Goal: Task Accomplishment & Management: Use online tool/utility

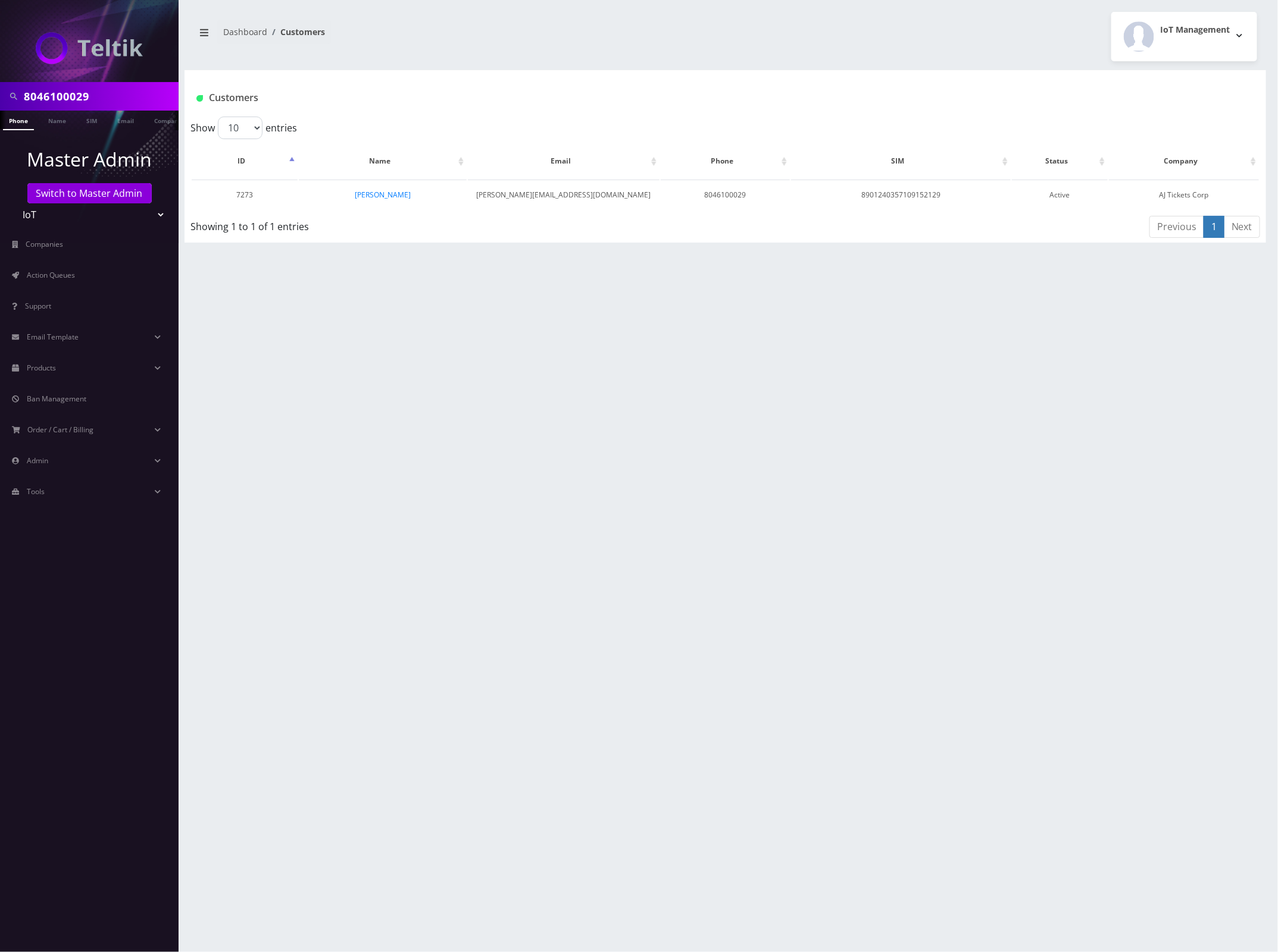
click at [63, 99] on input "8046100029" at bounding box center [100, 97] width 151 height 23
paste input "7405140837"
type input "7405140837"
click at [24, 122] on link "Phone" at bounding box center [19, 120] width 31 height 19
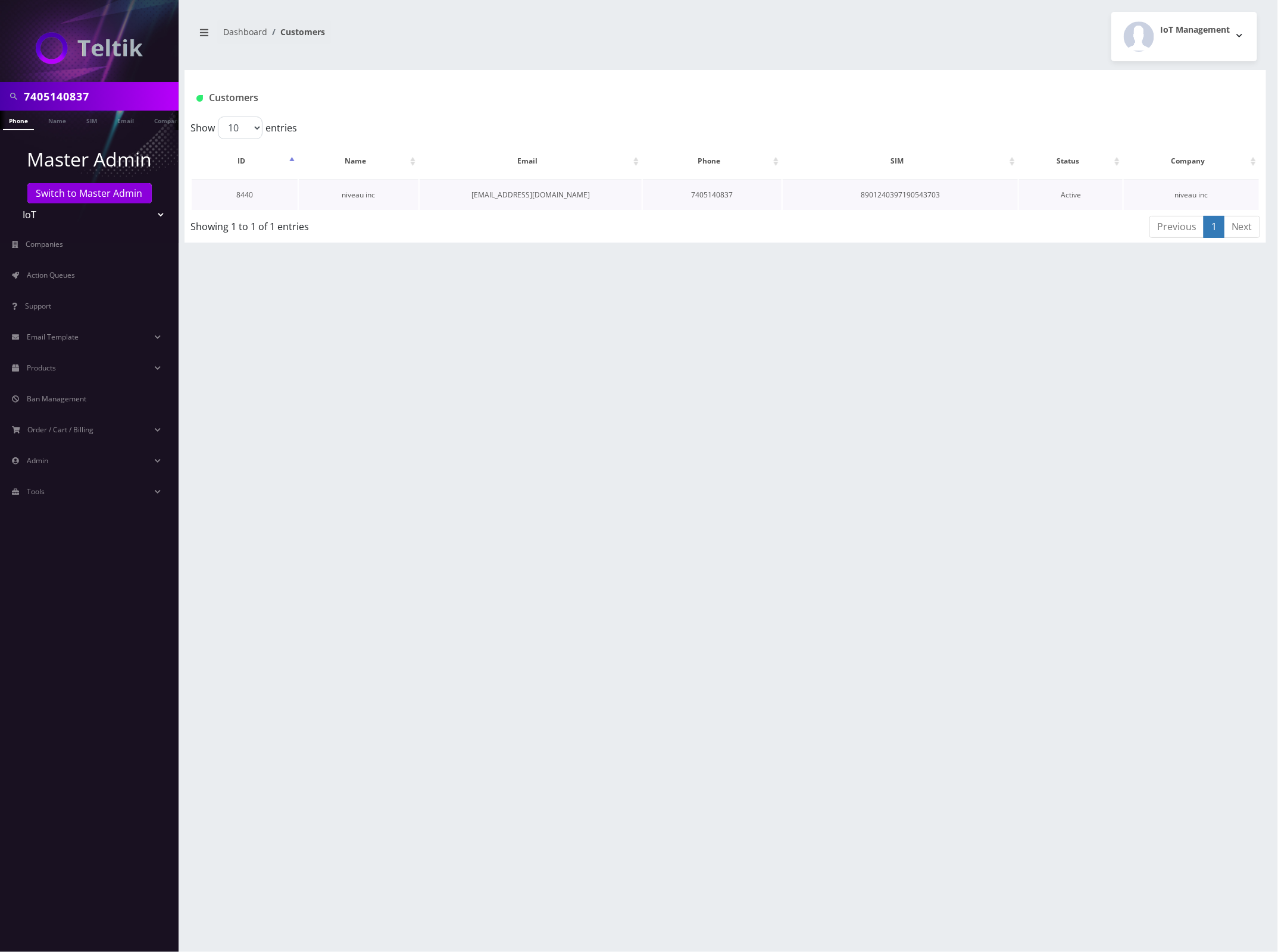
click at [361, 194] on link "niveau inc" at bounding box center [359, 195] width 33 height 10
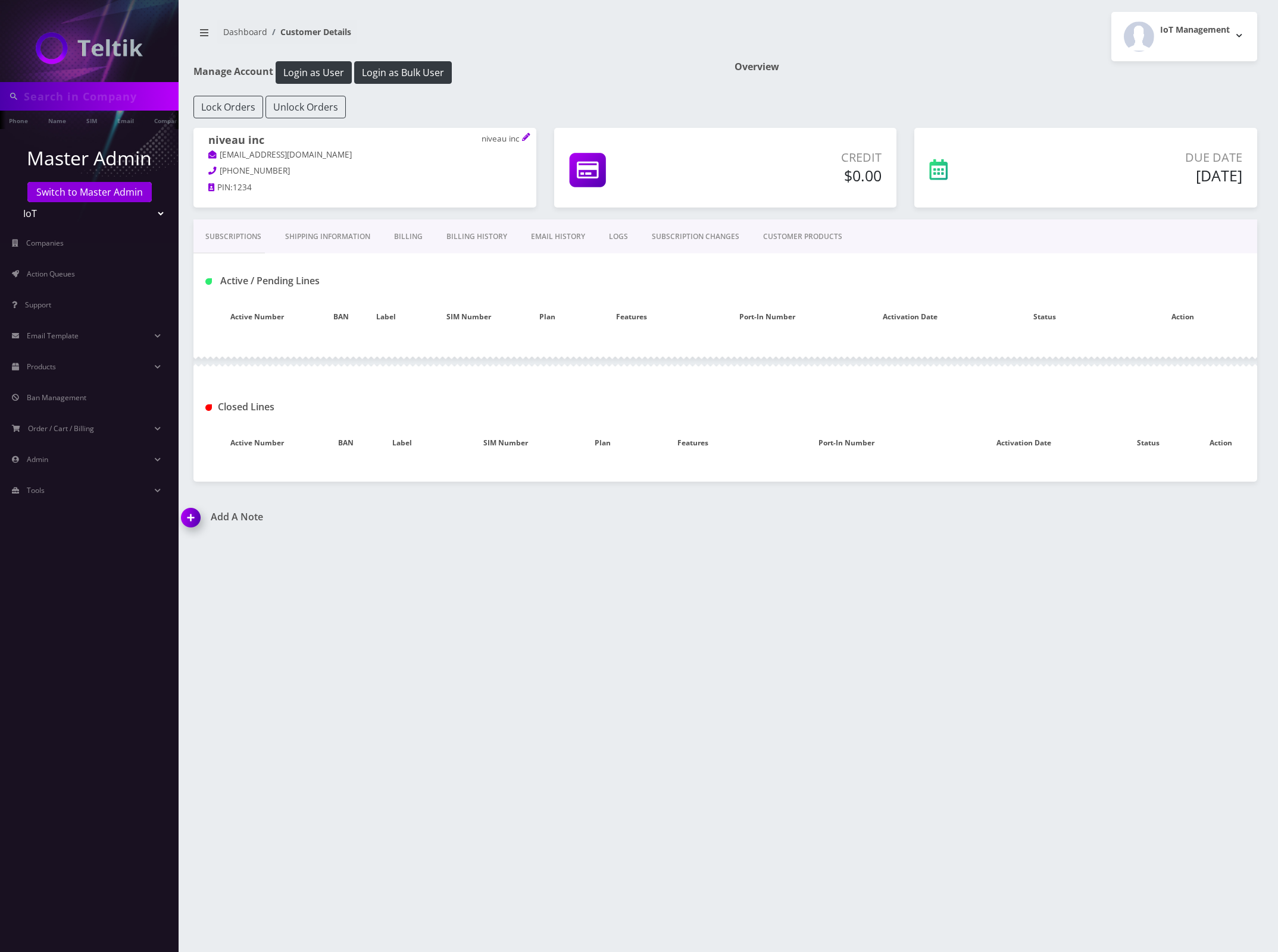
type input "7405140837"
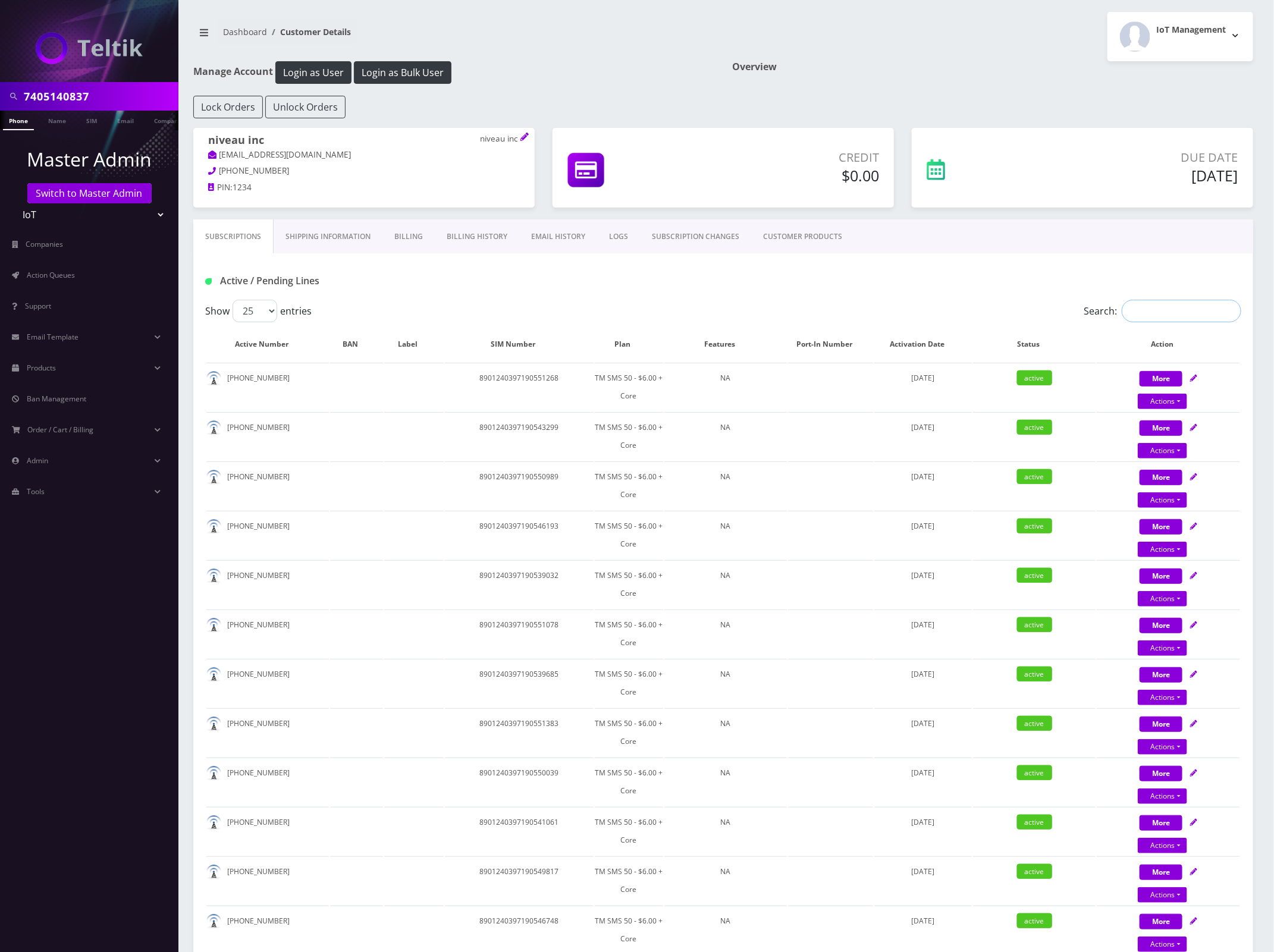
click at [1170, 320] on input "Search:" at bounding box center [1181, 311] width 119 height 23
paste input "7405140837"
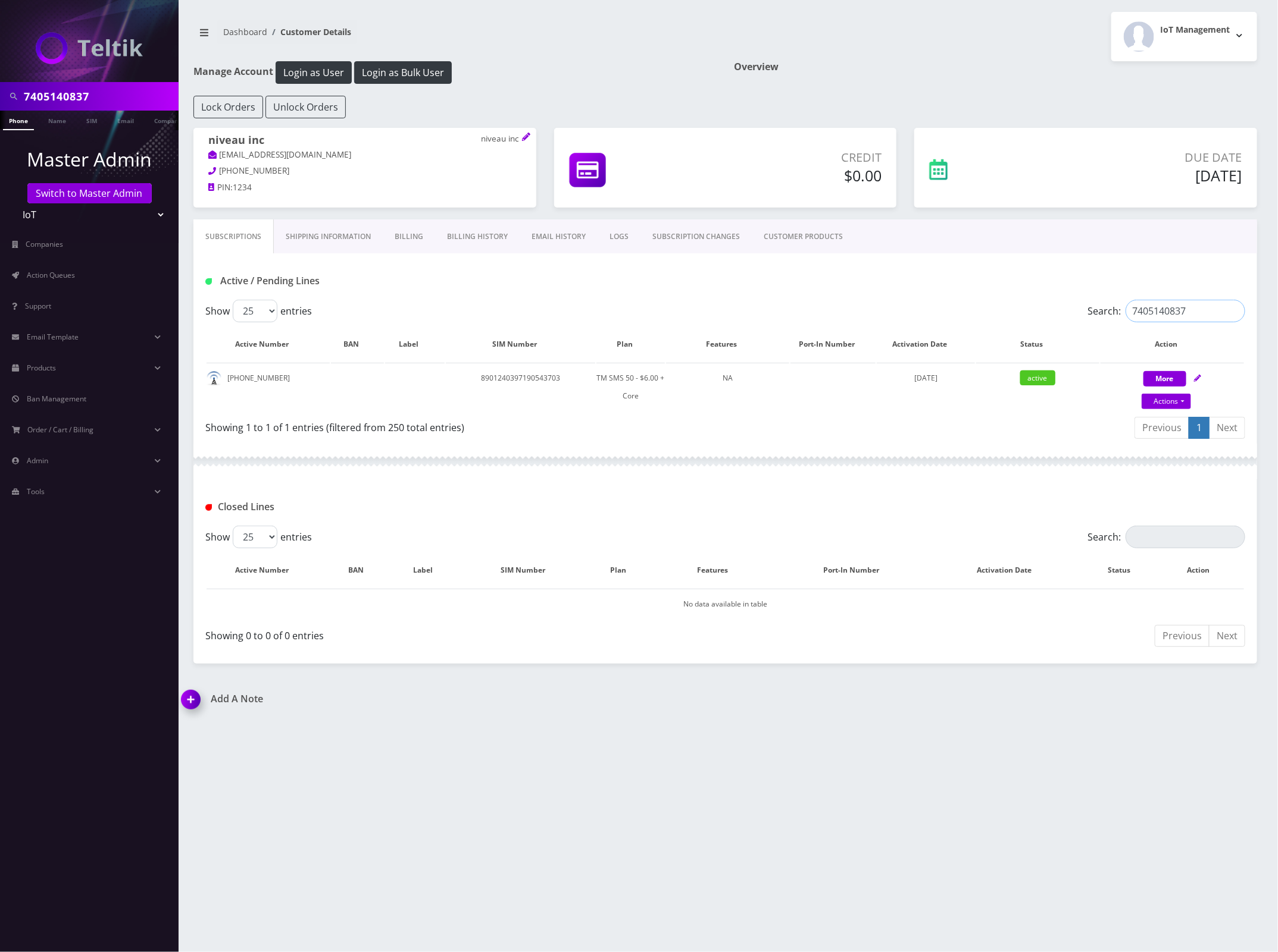
click at [1162, 310] on input "7405140837" at bounding box center [1185, 311] width 119 height 23
paste input "4595715"
click at [1157, 308] on input "7404595715" at bounding box center [1185, 311] width 119 height 23
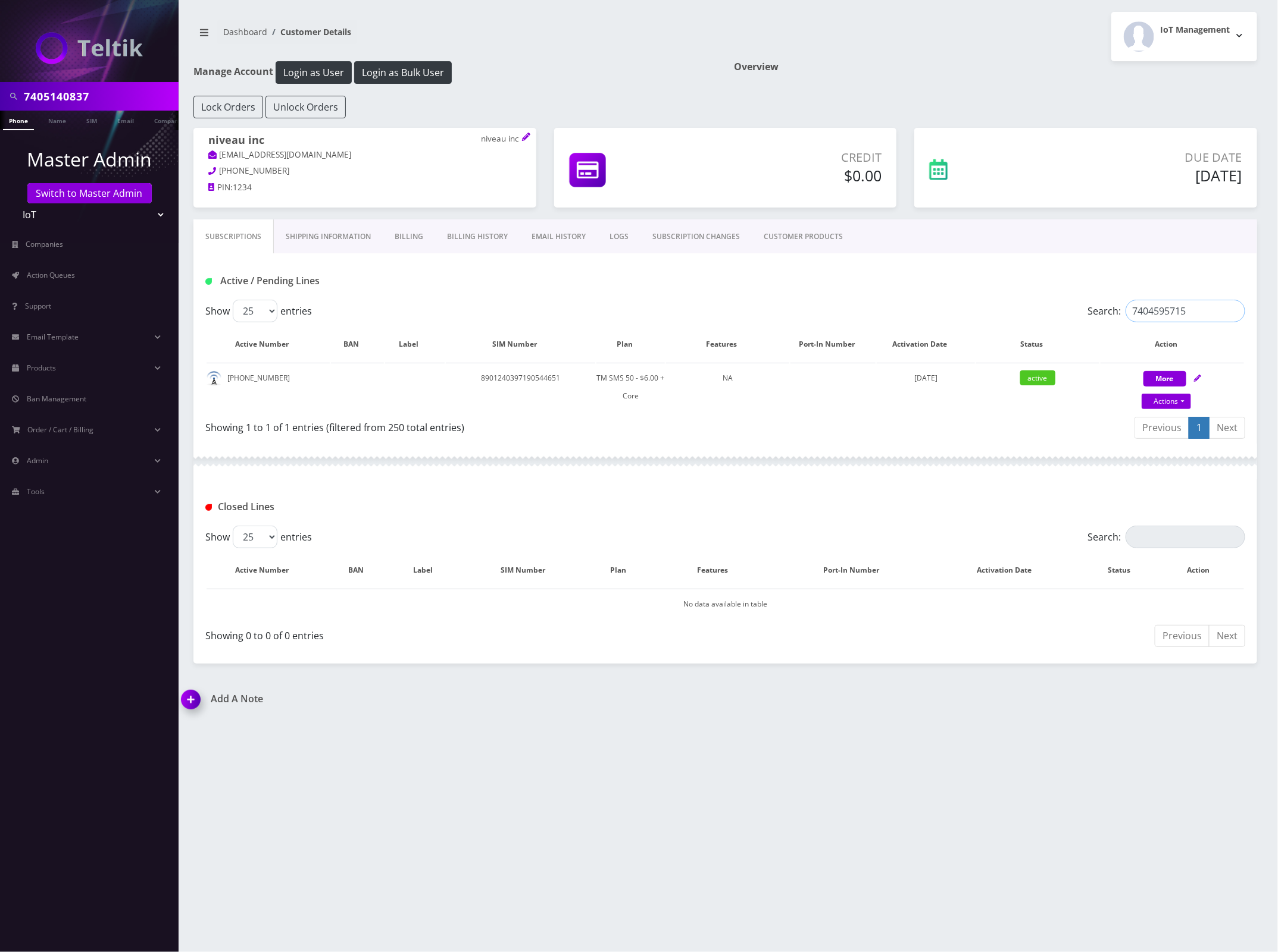
paste input "085829"
click at [1155, 304] on input "7404085829" at bounding box center [1185, 311] width 119 height 23
paste input "3588160"
drag, startPoint x: 1110, startPoint y: 308, endPoint x: 1132, endPoint y: 308, distance: 22.0
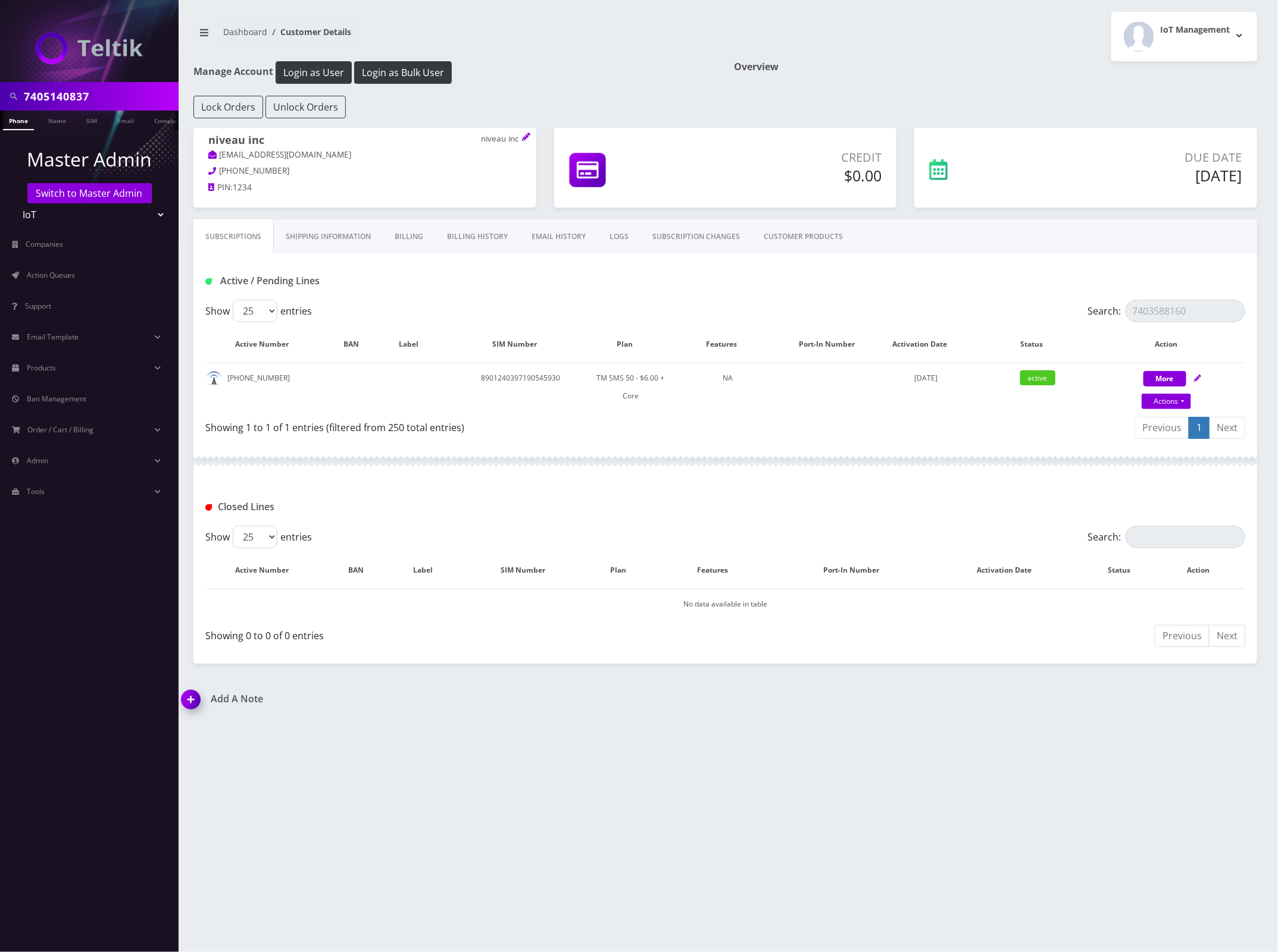
click at [1111, 308] on label "Search: 7403588160" at bounding box center [1166, 311] width 158 height 23
click at [1125, 308] on input "7403588160" at bounding box center [1185, 311] width 119 height 23
click at [1162, 308] on input "7403588160" at bounding box center [1185, 311] width 119 height 23
paste input "7428"
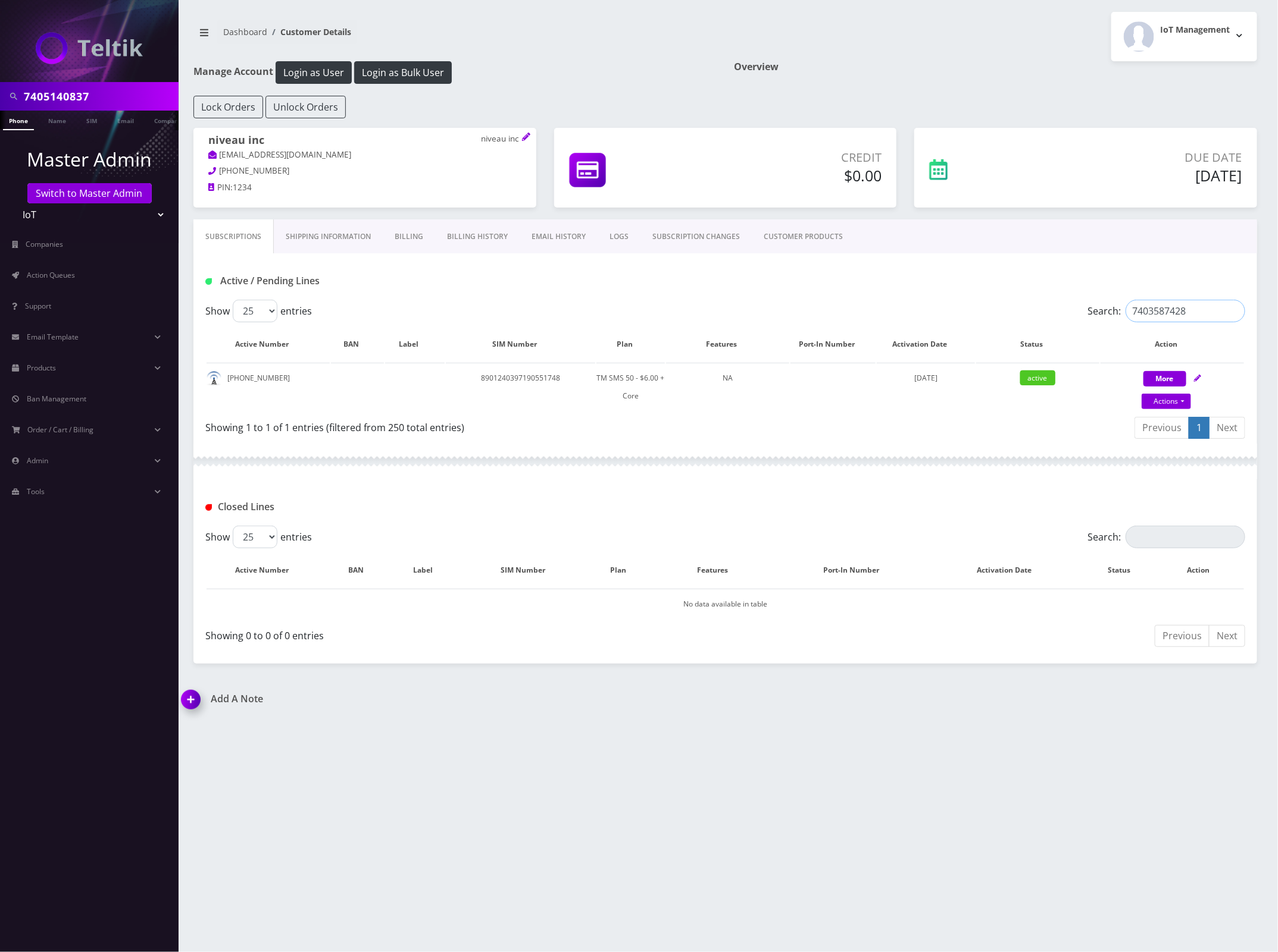
type input "7403587428"
click at [64, 95] on input "7405140837" at bounding box center [100, 97] width 151 height 23
paste input "text"
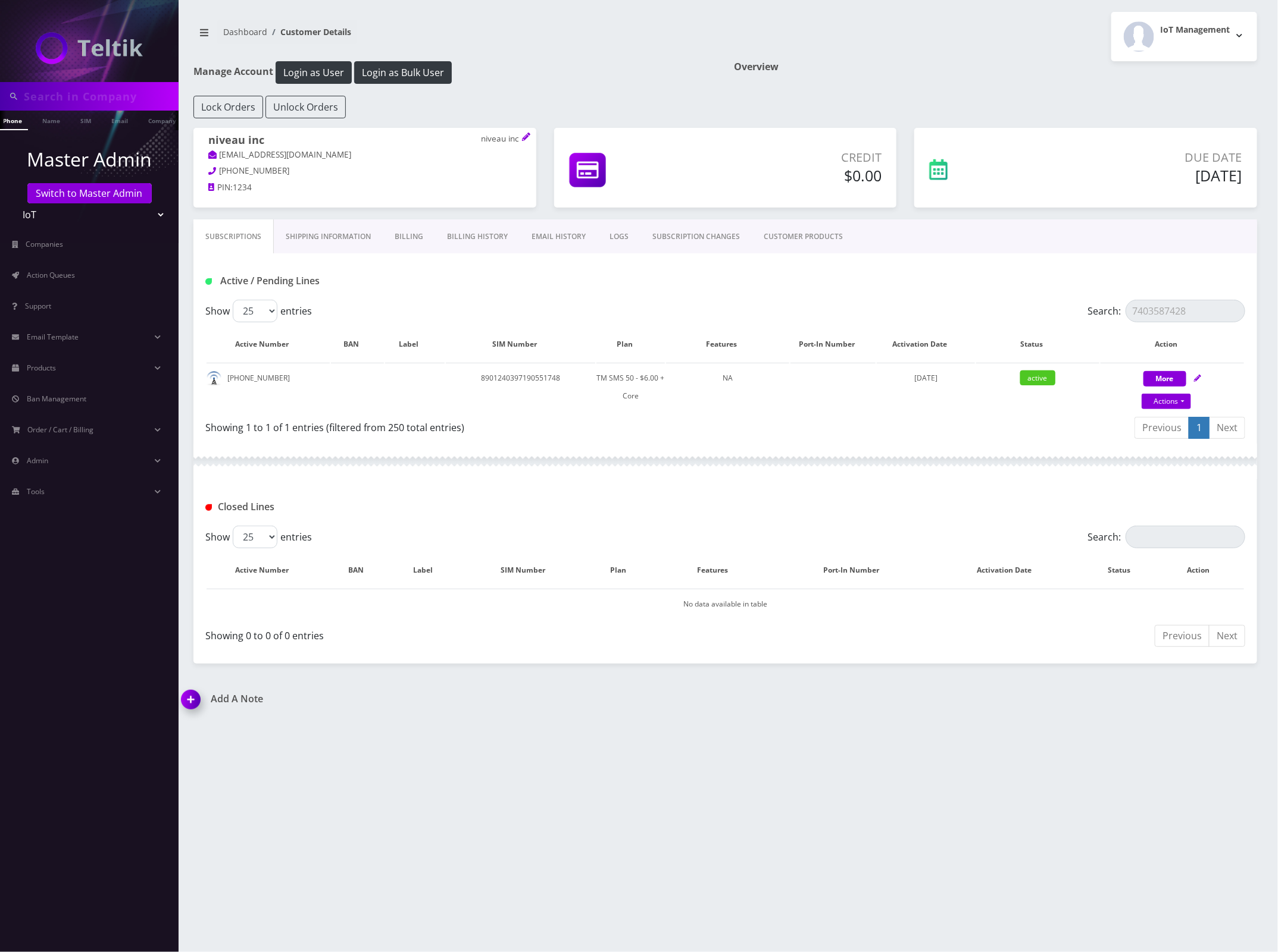
click at [97, 84] on div at bounding box center [89, 96] width 179 height 28
click at [93, 96] on input "text" at bounding box center [100, 97] width 151 height 23
paste input "3233041956‬"
type input "3233041956‬"
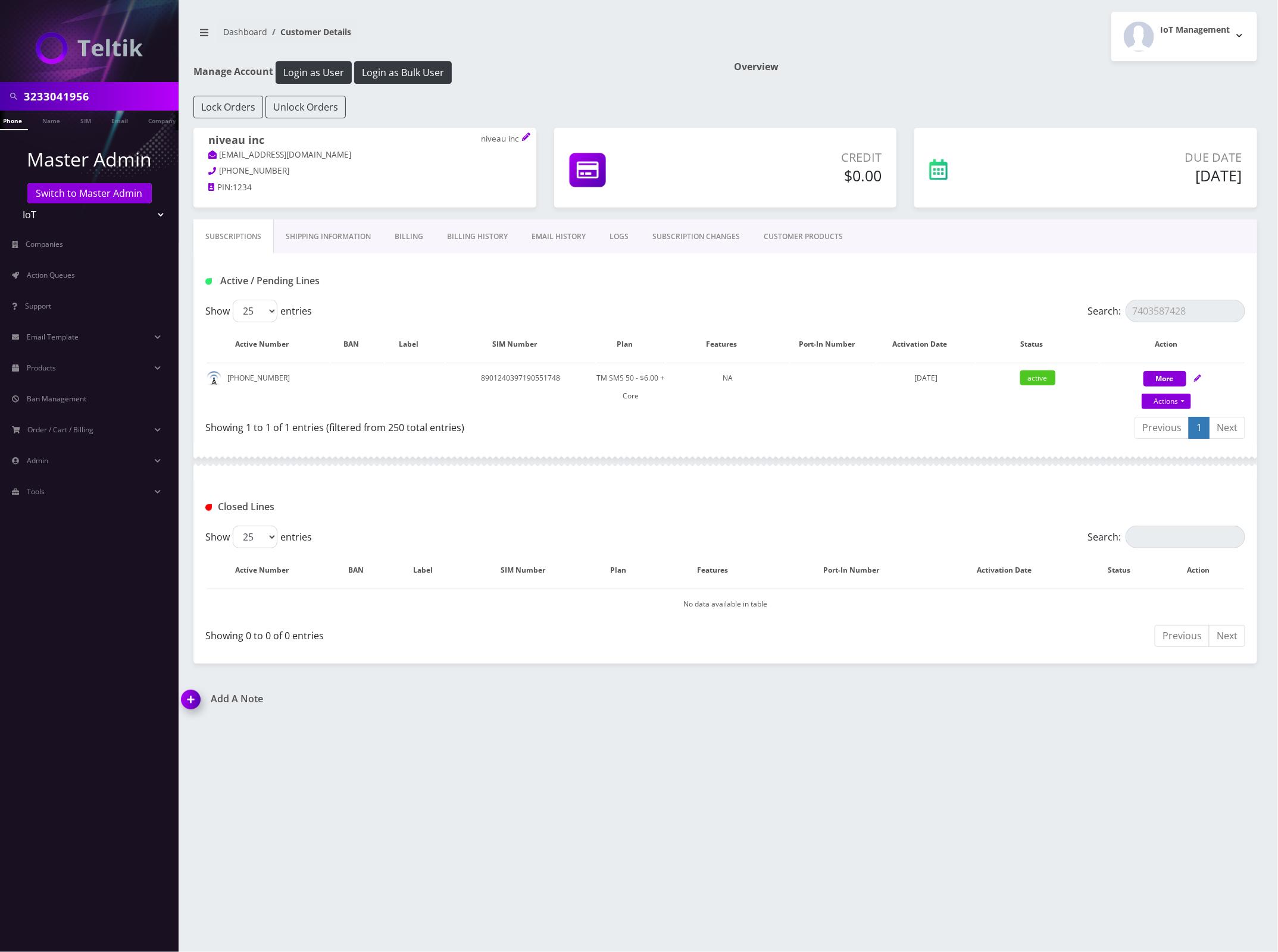
scroll to position [0, 12]
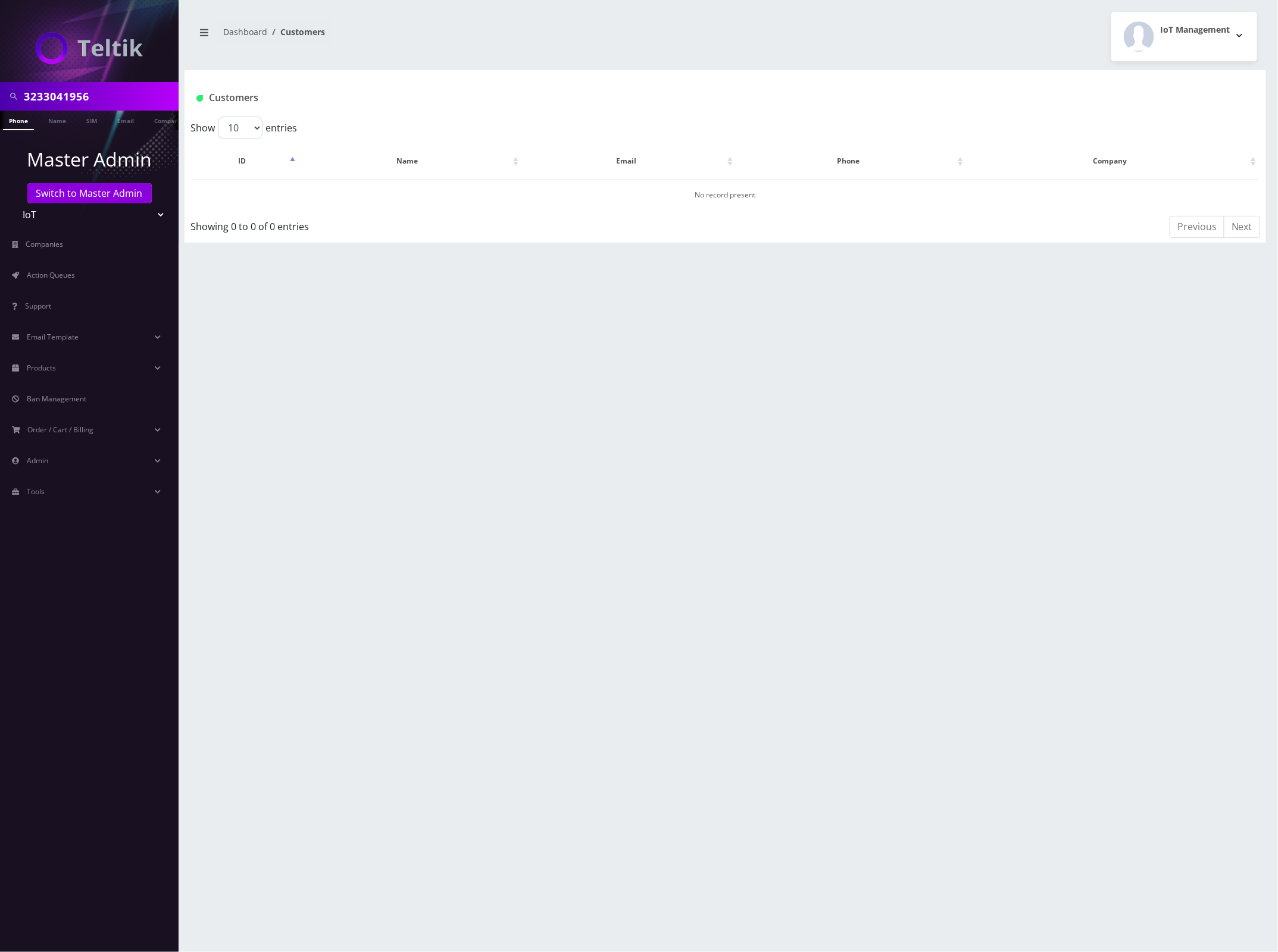
click at [56, 91] on input "3233041956‬" at bounding box center [100, 97] width 151 height 23
click at [17, 125] on link "Phone" at bounding box center [19, 120] width 31 height 19
click at [81, 217] on select "Teltik Production My Link Mobile VennMobile Unlimited Advanced LTE Rexing Inc D…" at bounding box center [89, 215] width 151 height 23
click at [77, 181] on li "Master Admin Switch to Master Admin Teltik Production My Link Mobile VennMobile…" at bounding box center [89, 186] width 179 height 87
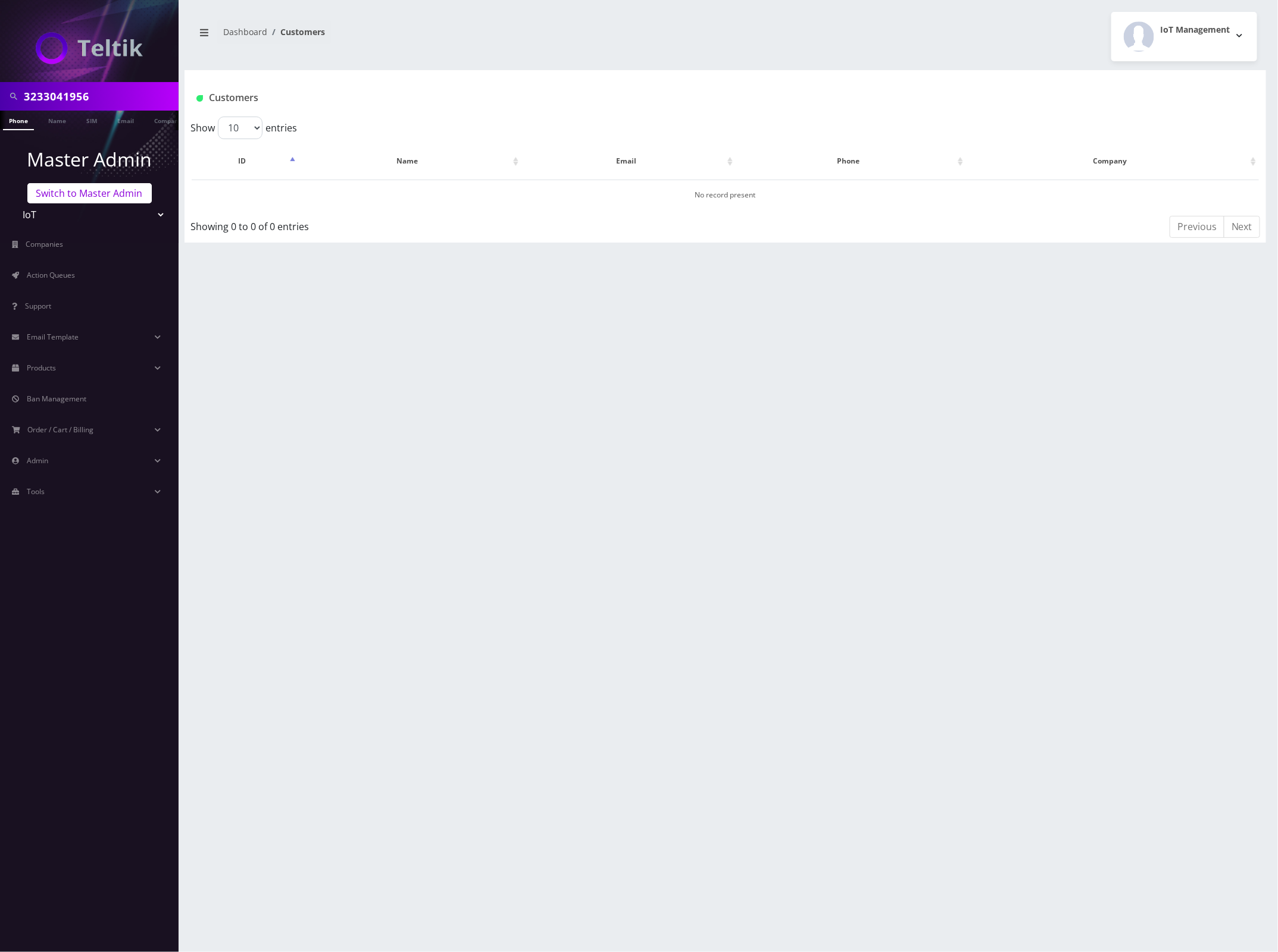
click at [77, 197] on link "Switch to Master Admin" at bounding box center [89, 192] width 124 height 20
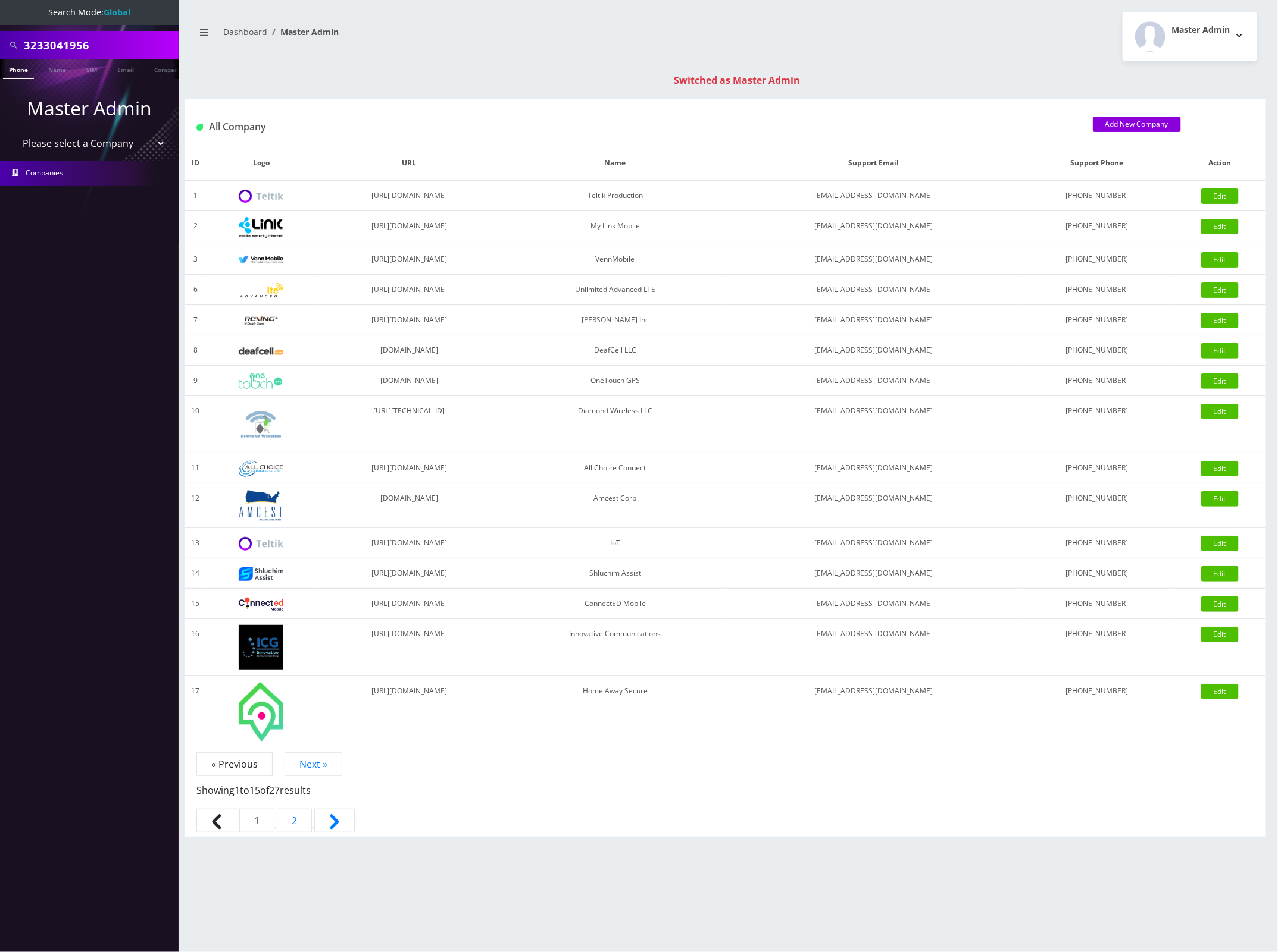
click at [15, 68] on link "Phone" at bounding box center [19, 69] width 31 height 19
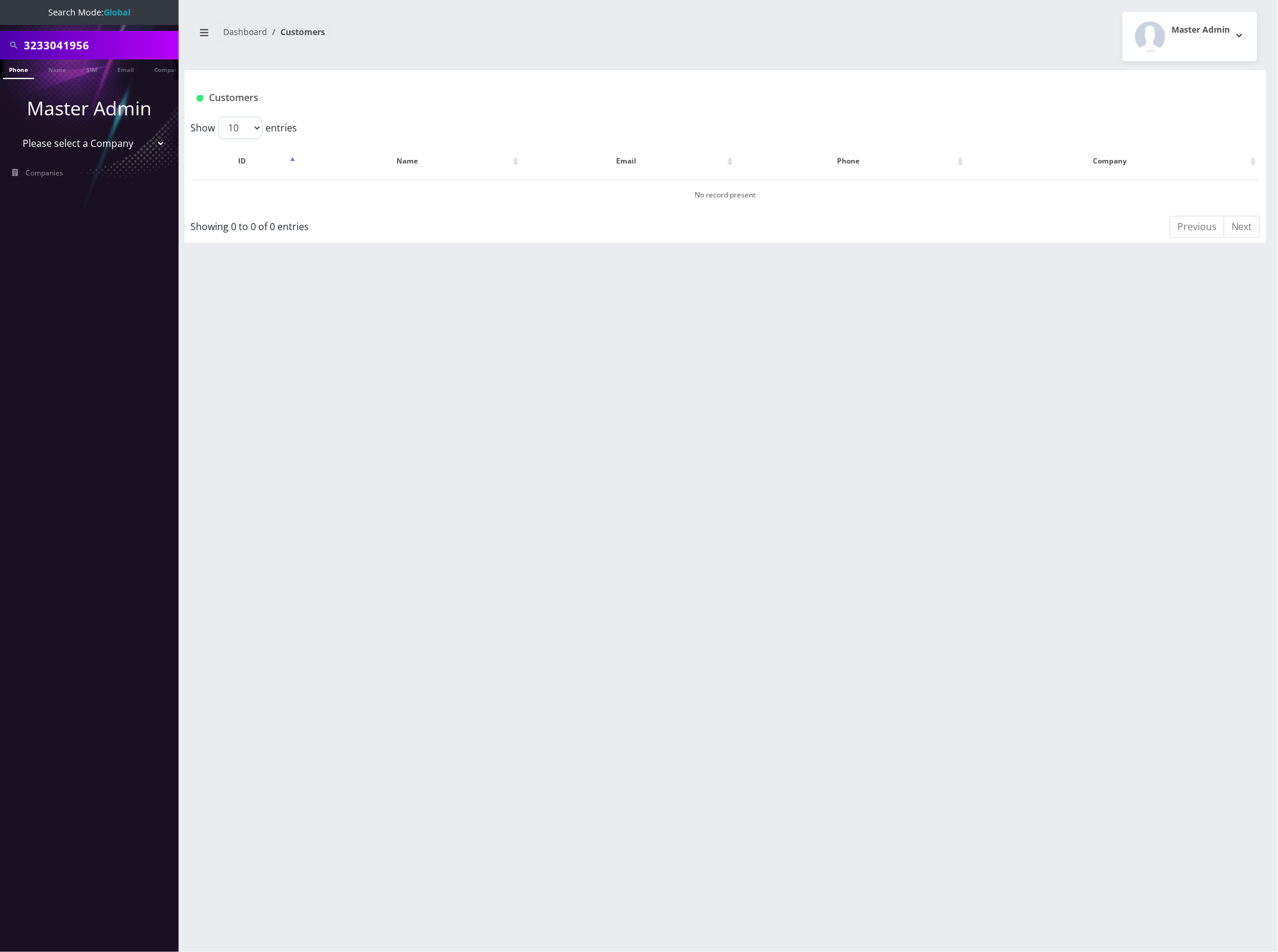
click at [849, 103] on h1 "Customers" at bounding box center [636, 97] width 878 height 11
click at [49, 39] on input "3233041956‬" at bounding box center [100, 45] width 151 height 23
paste input "text"
type input "3233041956"
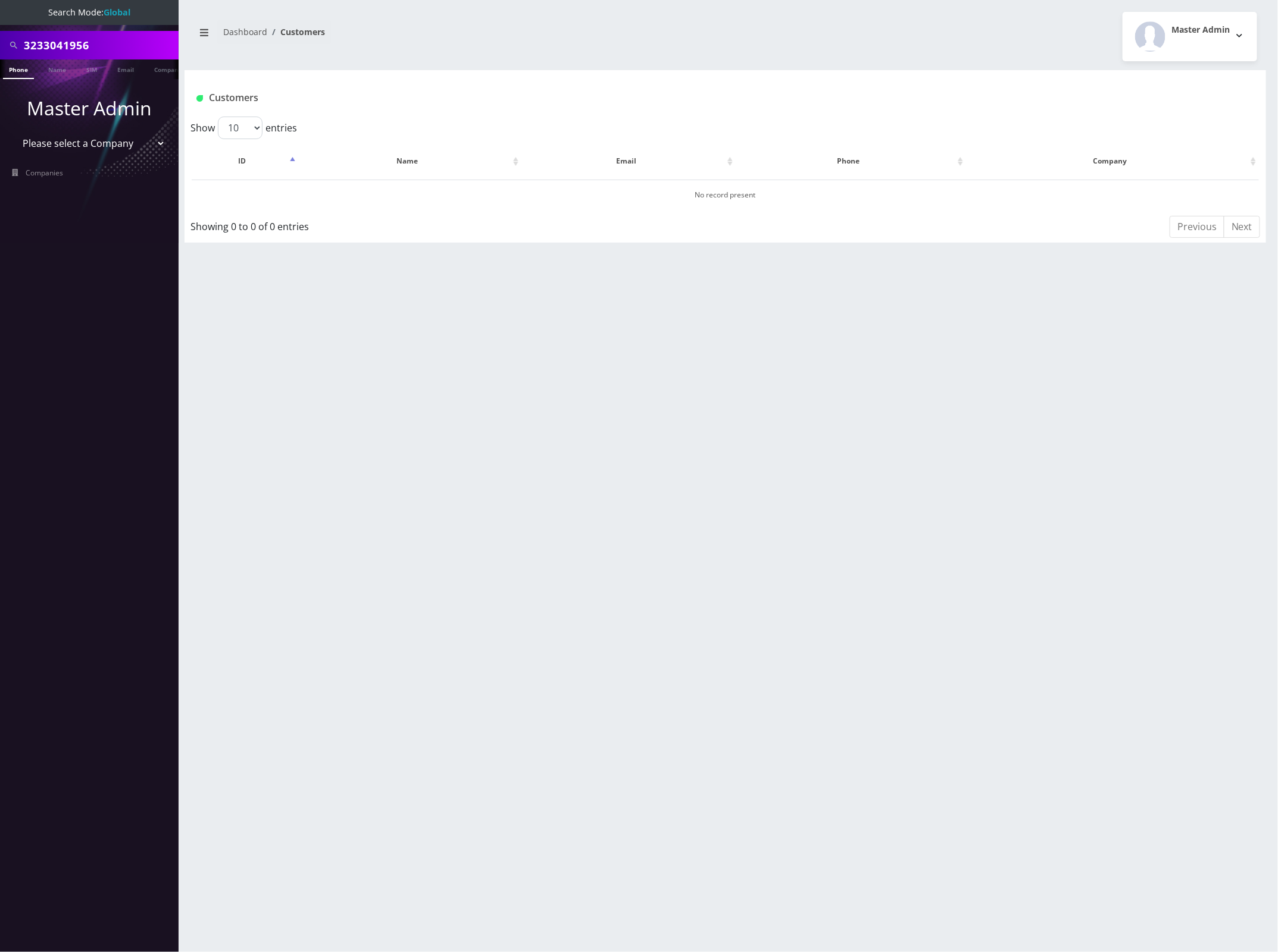
click at [19, 69] on link "Phone" at bounding box center [19, 69] width 31 height 19
click at [576, 324] on div "3233041956 Phone Name SIM Email Company Customer Dashboard Customers Master Adm…" at bounding box center [724, 476] width 1105 height 952
click at [395, 197] on button "[PERSON_NAME]" at bounding box center [388, 193] width 75 height 15
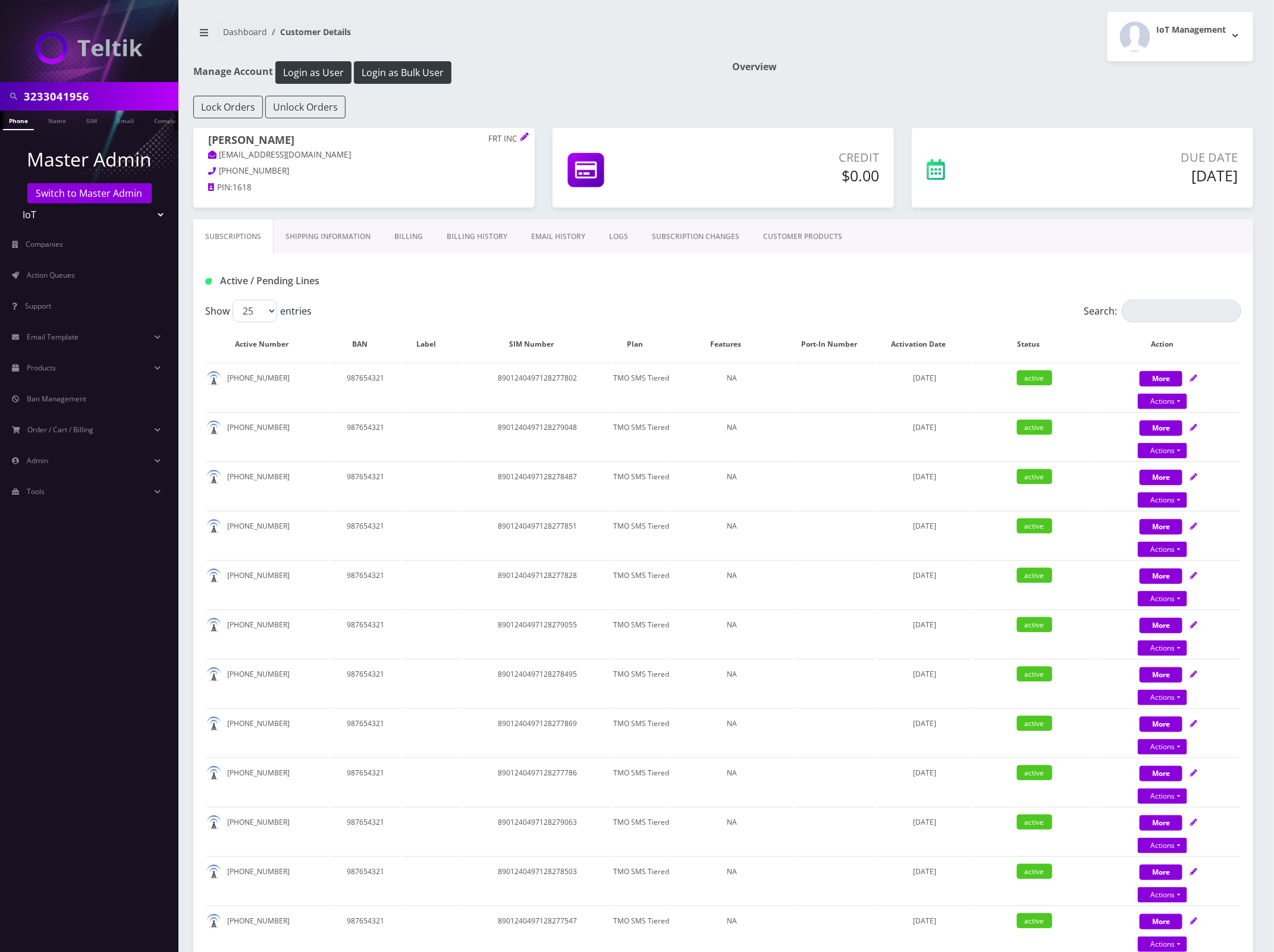
click at [906, 242] on div "Subscriptions Shipping Information Billing Billing History EMAIL HISTORY LOGS S…" at bounding box center [723, 237] width 1060 height 34
click at [920, 242] on div "Subscriptions Shipping Information Billing Billing History EMAIL HISTORY LOGS S…" at bounding box center [723, 237] width 1060 height 34
click at [955, 233] on div "Subscriptions Shipping Information Billing Billing History EMAIL HISTORY LOGS S…" at bounding box center [723, 237] width 1060 height 34
click at [1170, 313] on input "Search:" at bounding box center [1181, 311] width 119 height 23
paste input "3233041956"
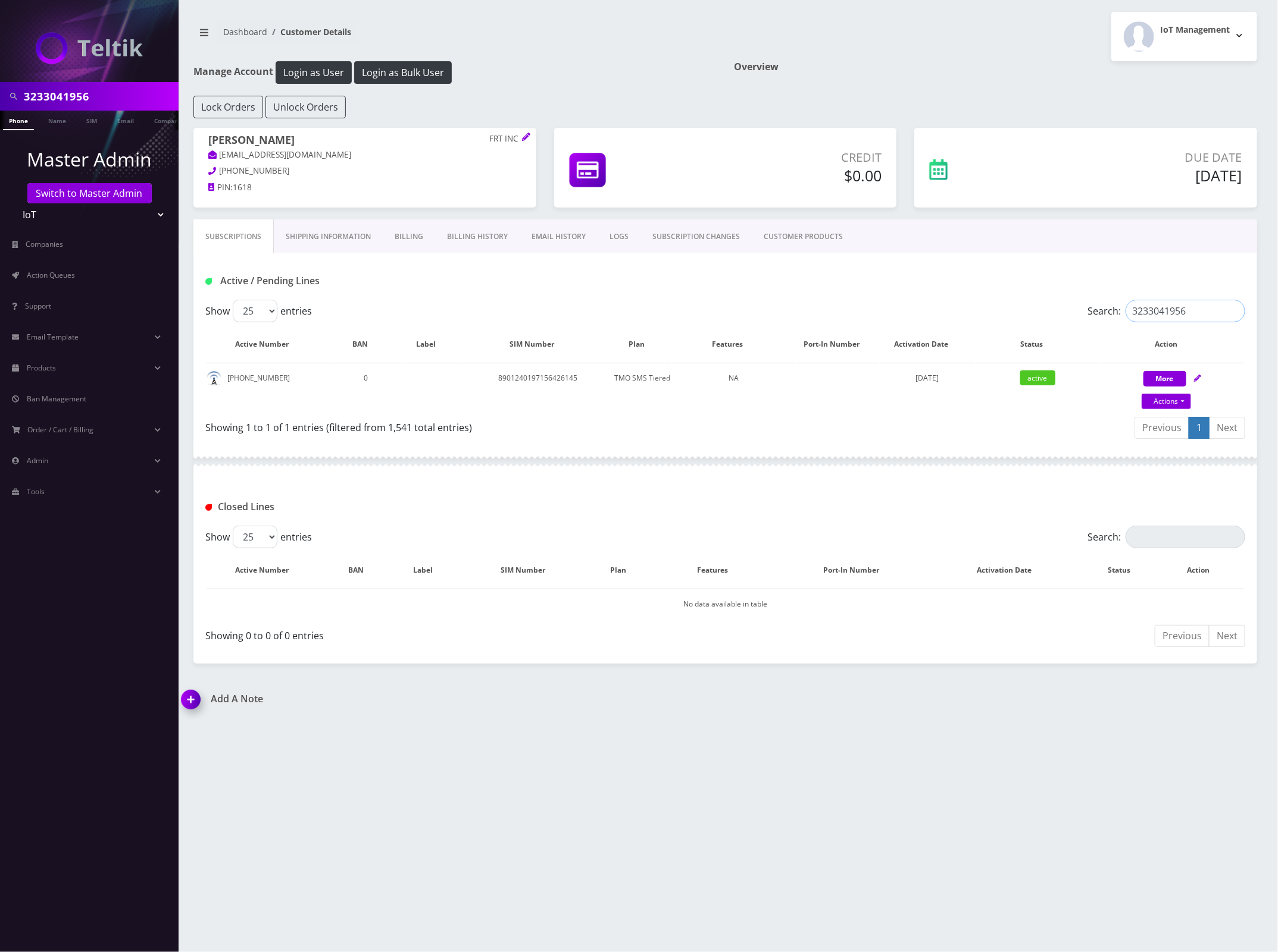
click at [1195, 310] on input "3233041956" at bounding box center [1185, 311] width 119 height 23
drag, startPoint x: 1198, startPoint y: 313, endPoint x: 857, endPoint y: 284, distance: 342.2
click at [873, 288] on div "Active / Pending Lines Show 25 50 100 250 500 entries Search: 3233041956 Active…" at bounding box center [725, 349] width 1064 height 190
type input "3233041956"
click at [1148, 235] on div "Subscriptions Shipping Information Billing Billing History EMAIL HISTORY LOGS S…" at bounding box center [725, 237] width 1064 height 34
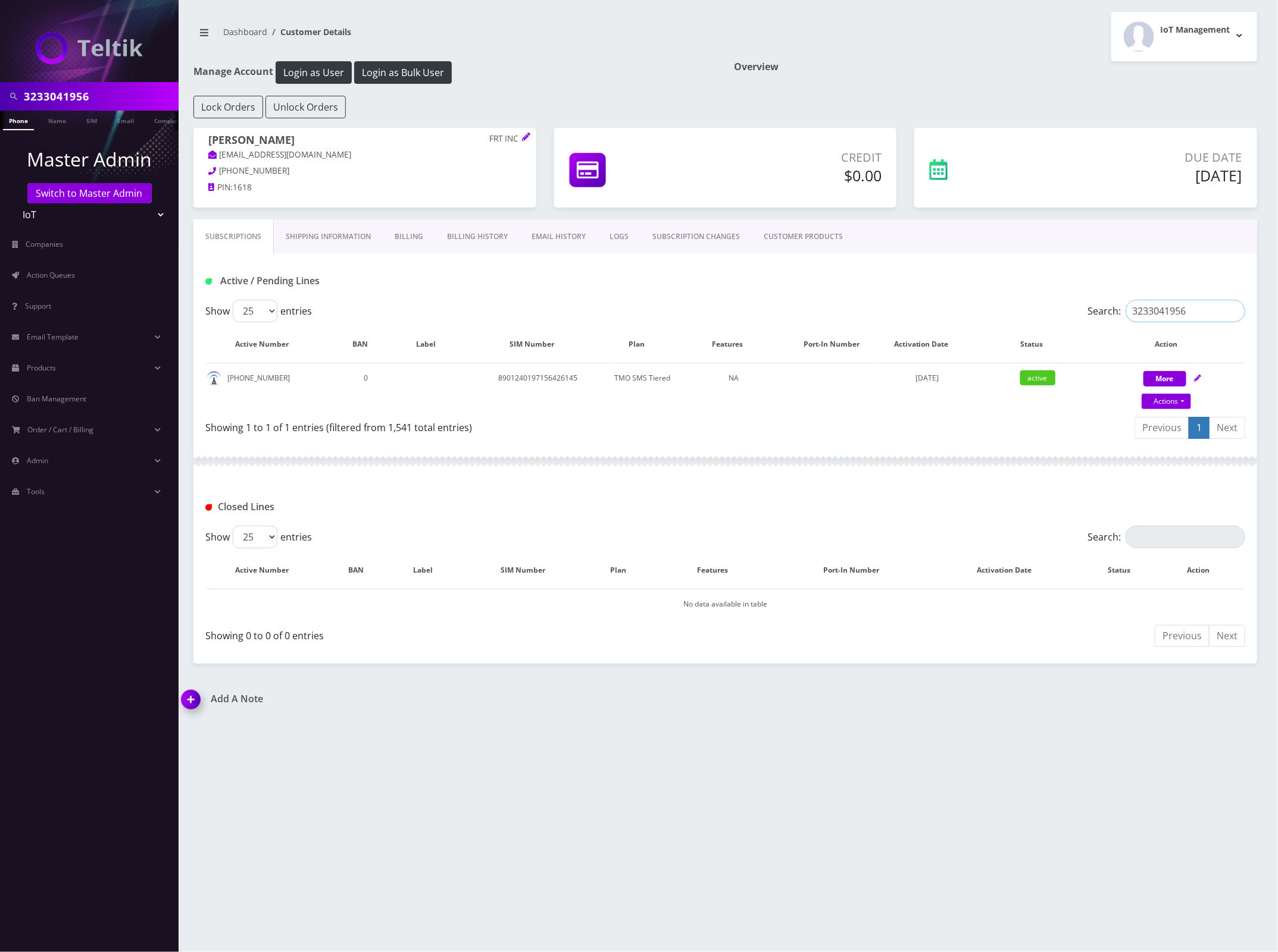
click at [1191, 313] on input "3233041956" at bounding box center [1185, 311] width 119 height 23
click at [1002, 115] on div "Lock Orders Unlock Orders" at bounding box center [725, 107] width 1081 height 23
